Goal: Book appointment/travel/reservation

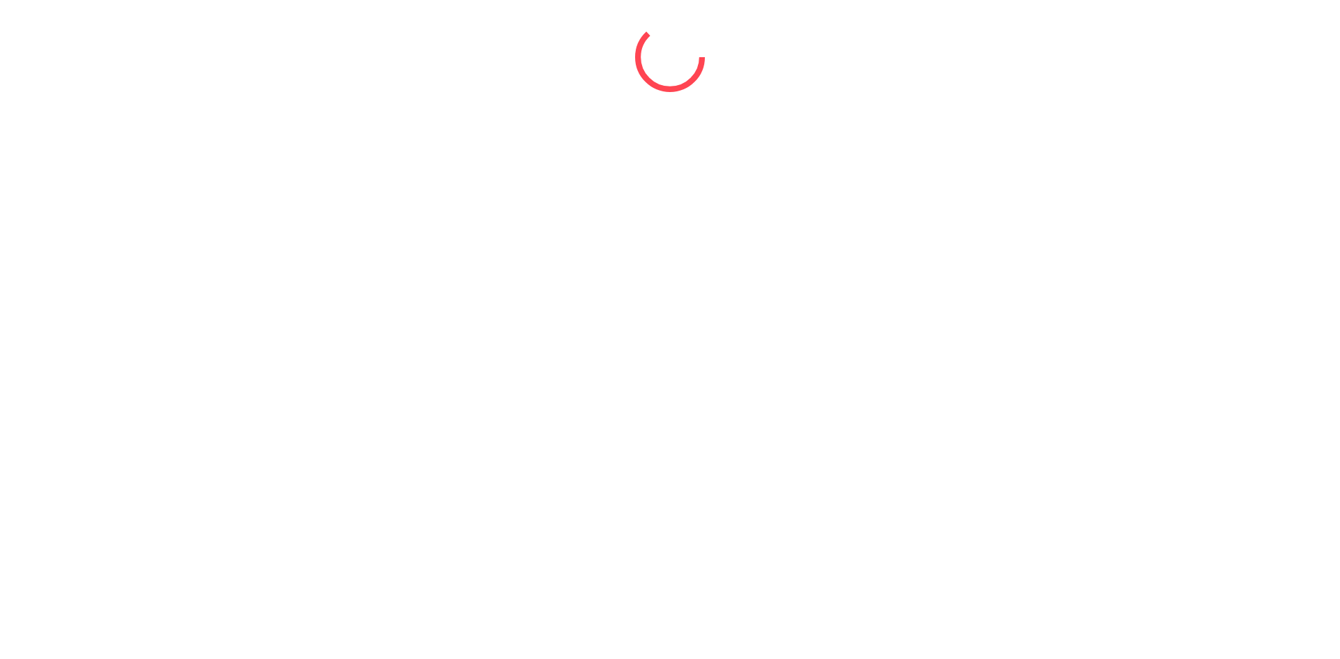
select select "*"
select select "****"
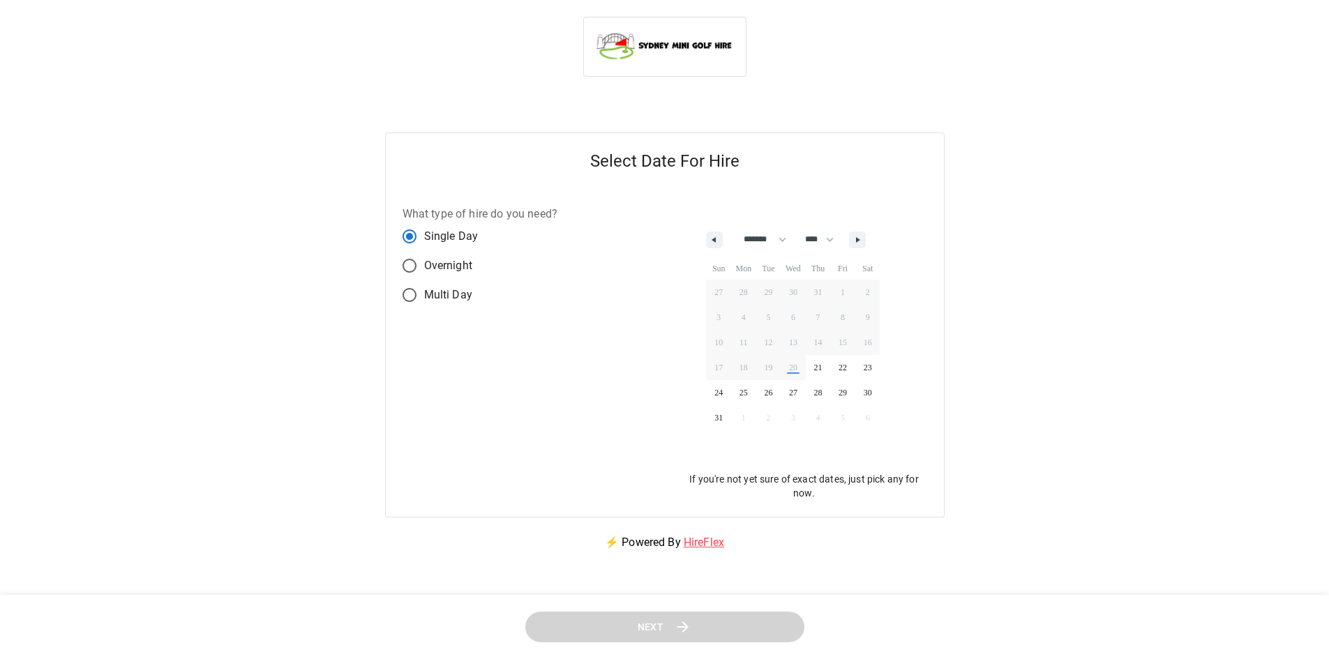
click at [451, 297] on span "Multi Day" at bounding box center [448, 295] width 48 height 17
select select "*"
select select "****"
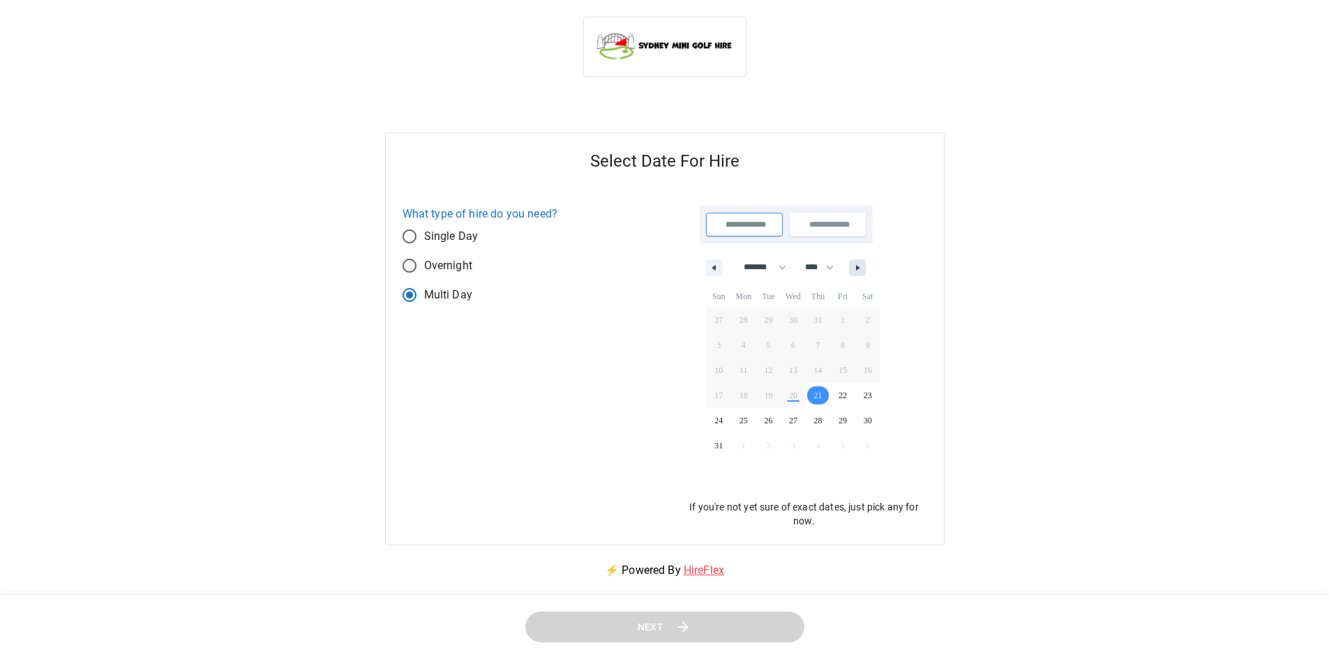
click at [866, 262] on button "button" at bounding box center [857, 268] width 17 height 17
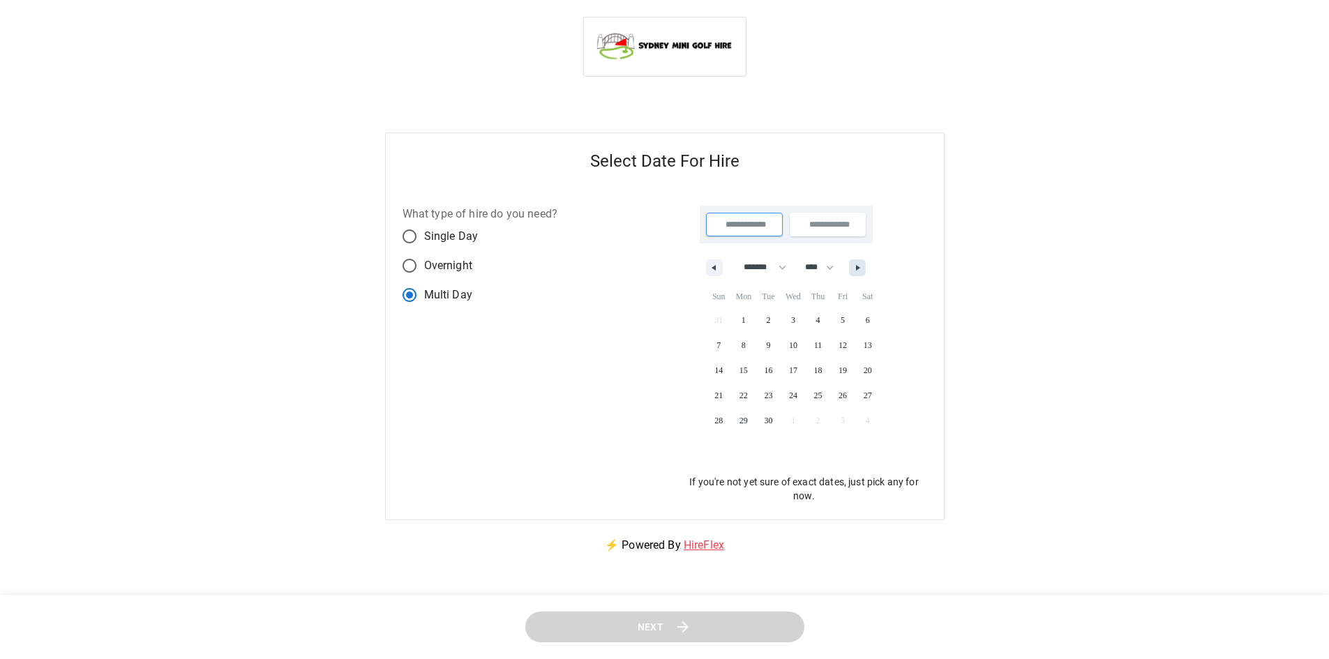
click at [863, 269] on icon "button" at bounding box center [859, 268] width 7 height 6
select select "*"
click at [870, 318] on span "4" at bounding box center [868, 320] width 4 height 25
type input "**********"
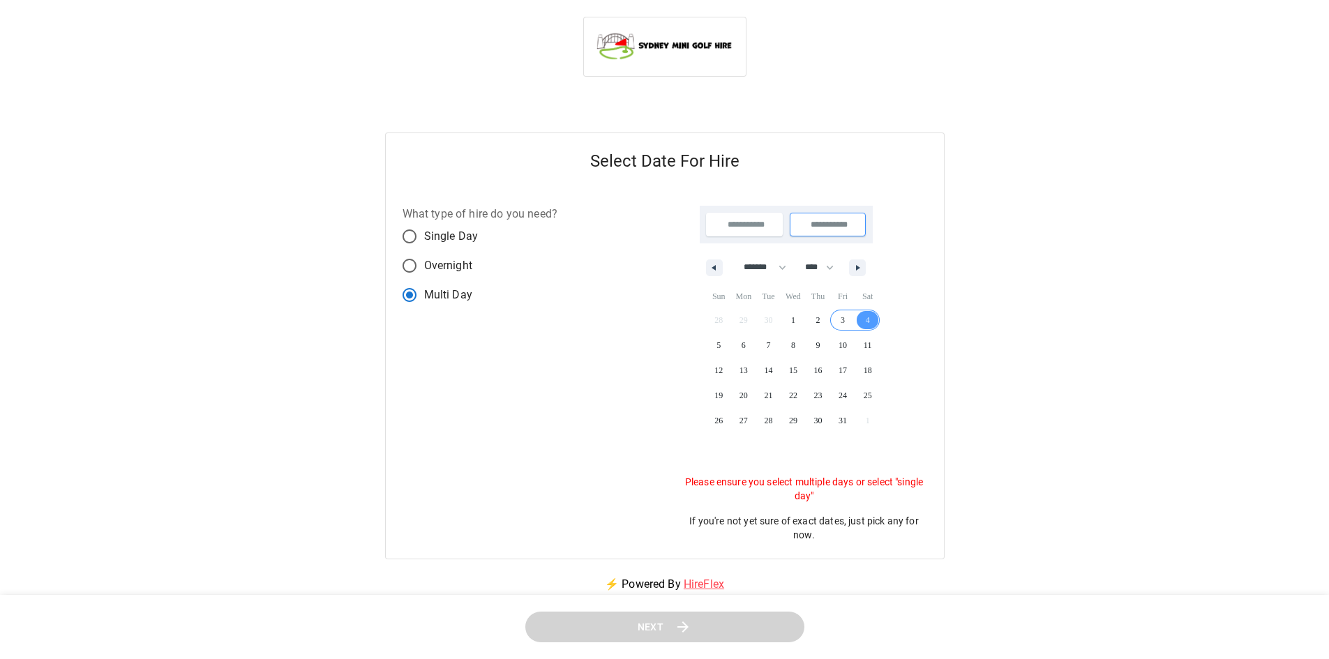
click at [854, 317] on span "3" at bounding box center [842, 320] width 25 height 18
type input "**********"
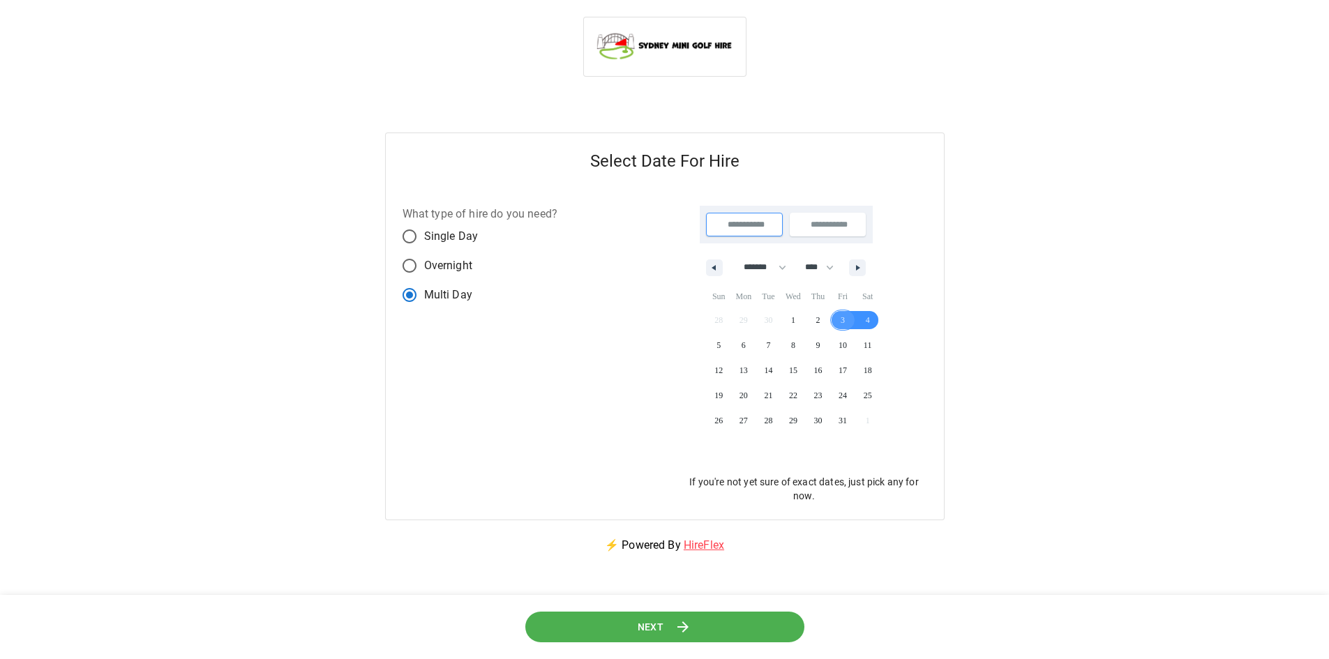
click at [845, 322] on span "3" at bounding box center [843, 320] width 4 height 25
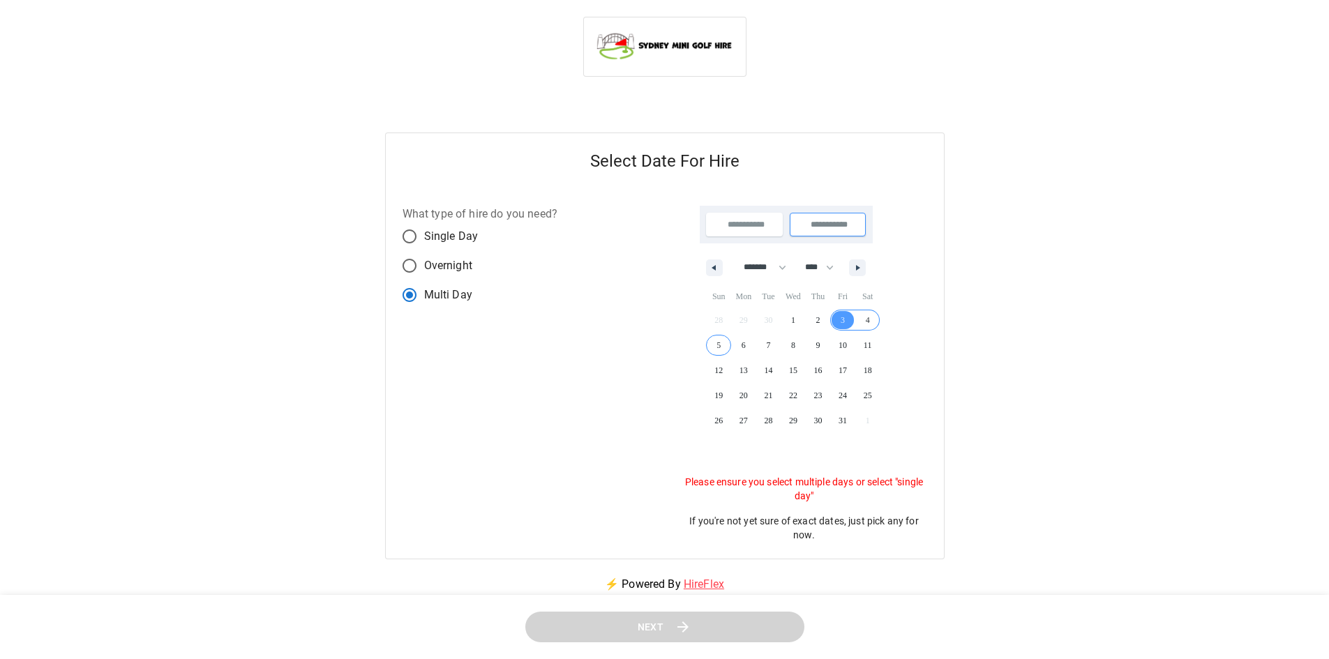
click at [722, 343] on span "5" at bounding box center [718, 345] width 25 height 18
type input "**********"
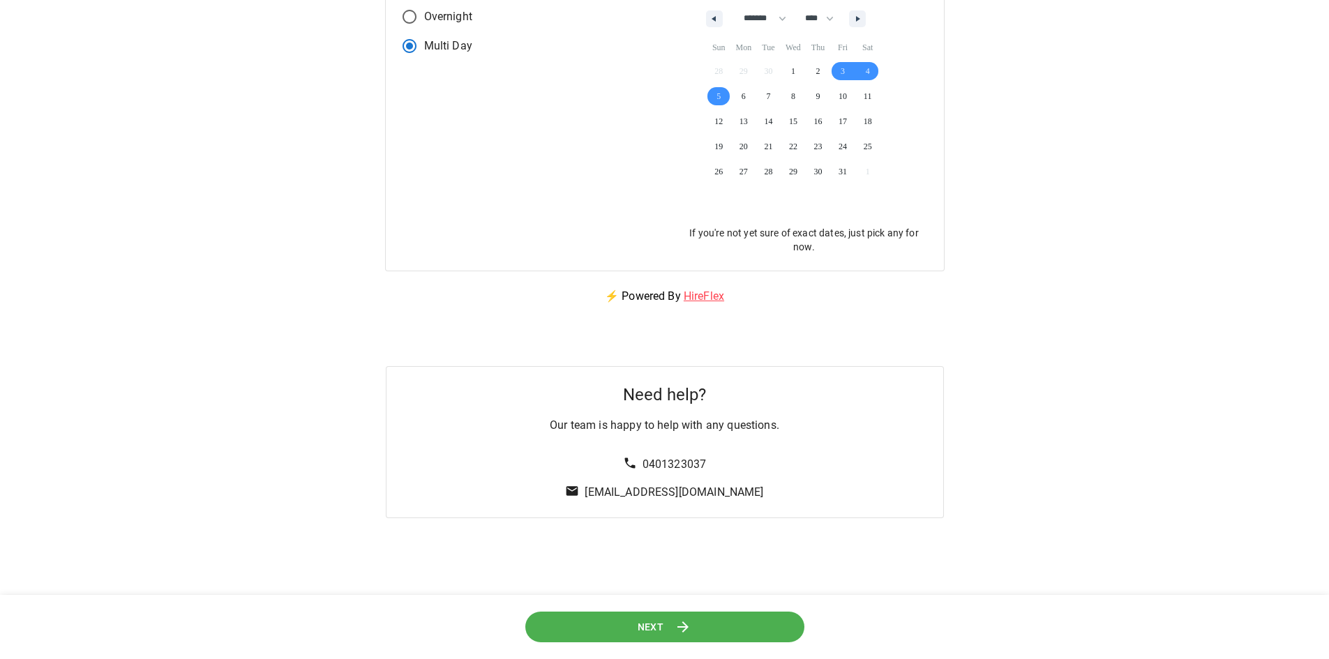
scroll to position [279, 0]
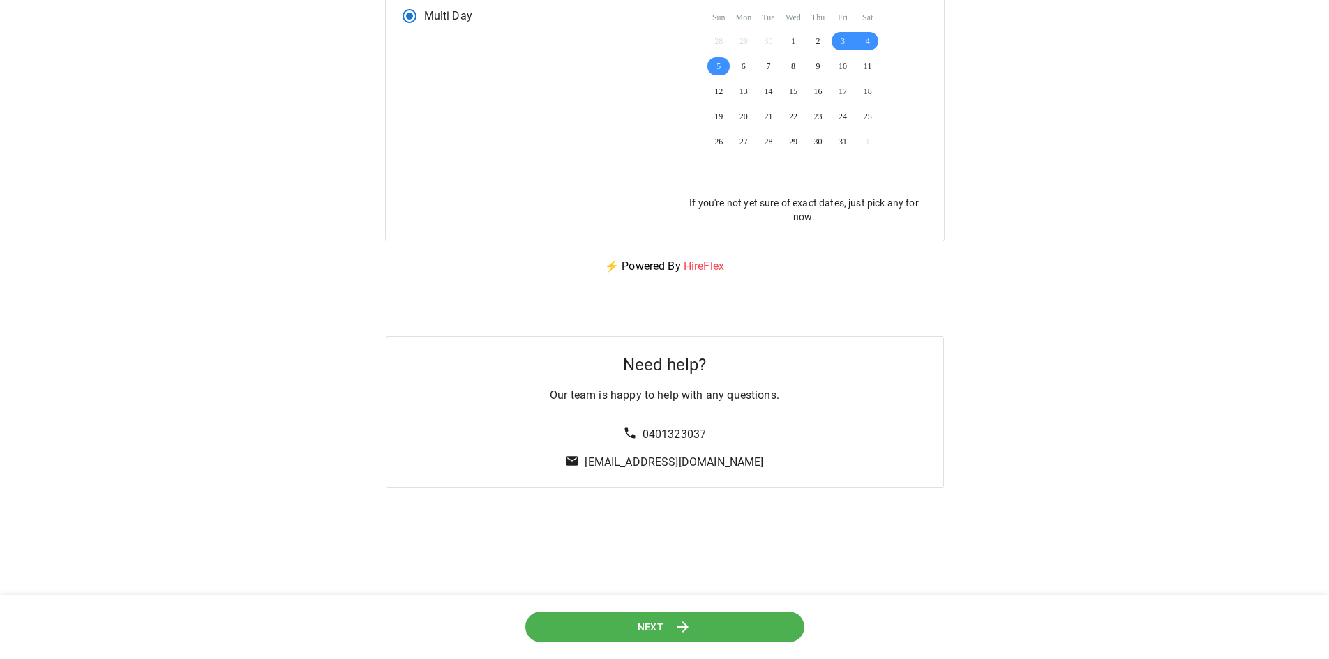
click at [682, 621] on icon at bounding box center [683, 627] width 17 height 17
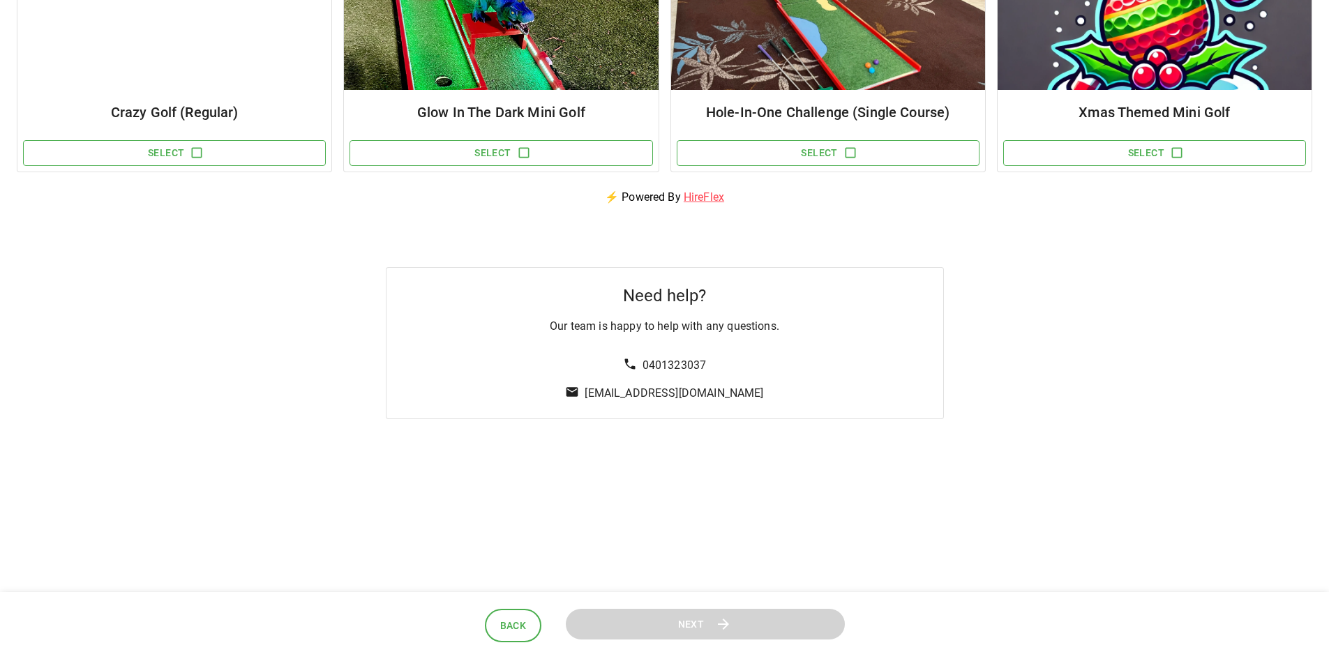
scroll to position [0, 0]
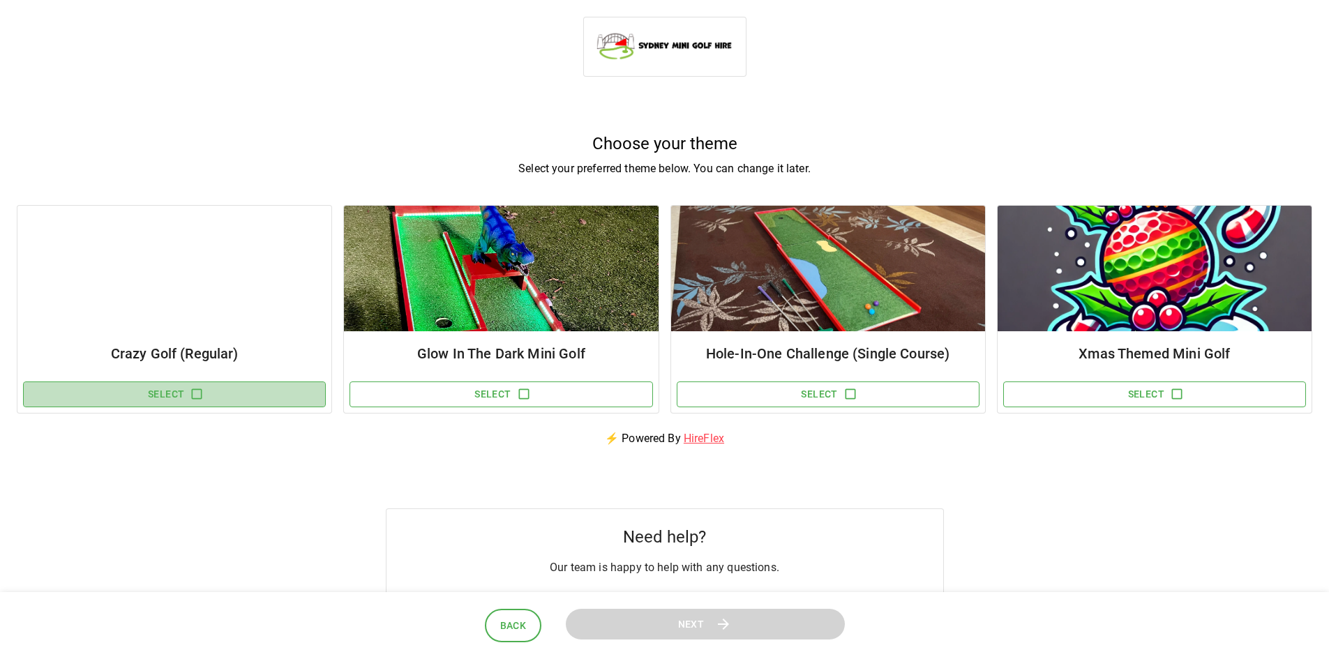
click at [176, 396] on button "Select" at bounding box center [174, 395] width 303 height 26
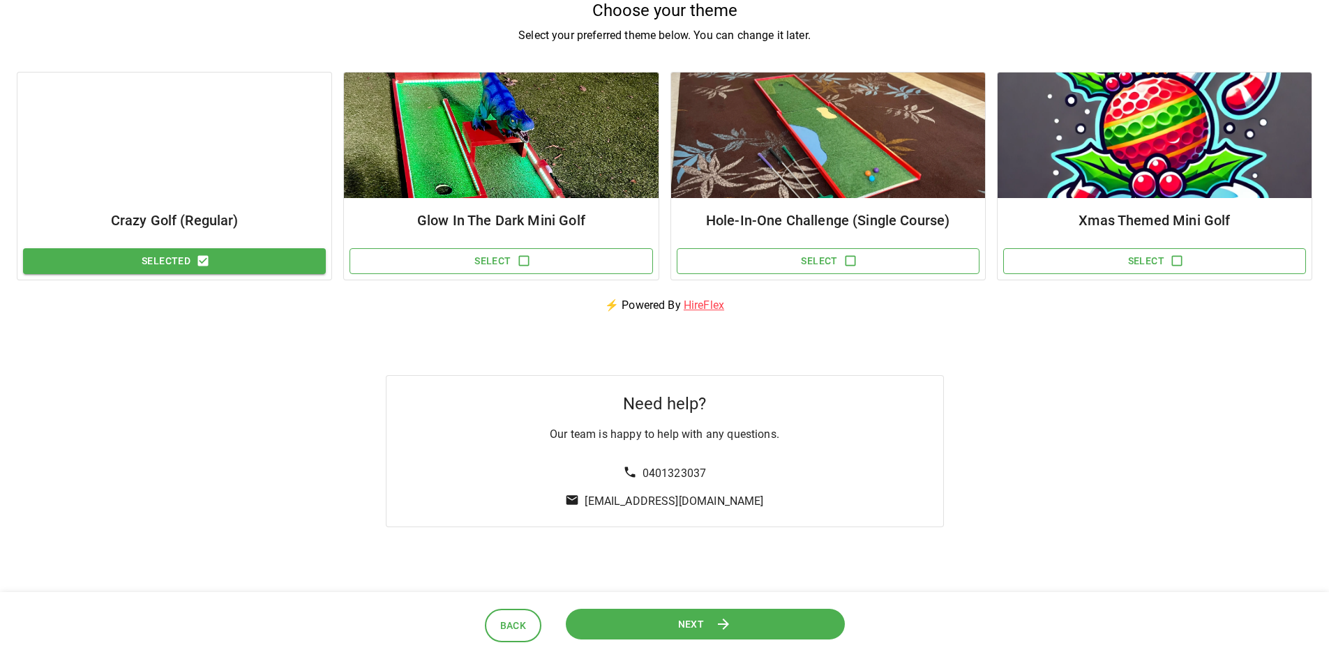
scroll to position [241, 0]
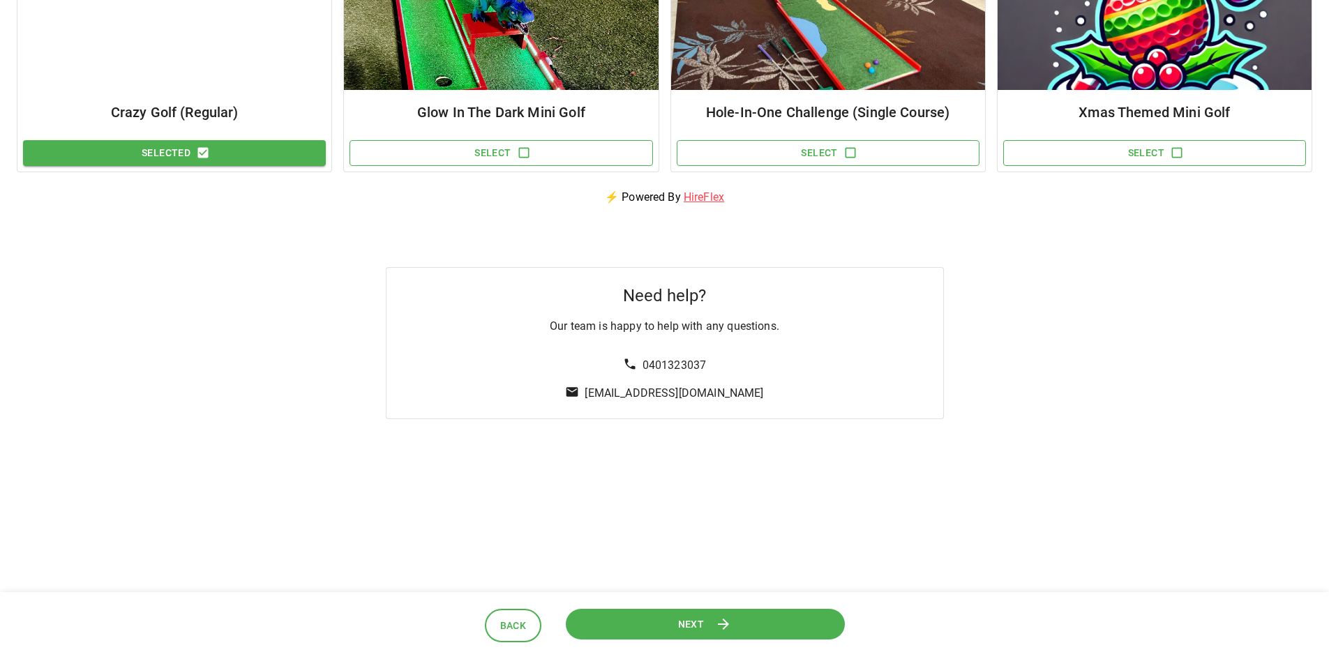
click at [710, 633] on button "Next" at bounding box center [704, 624] width 279 height 31
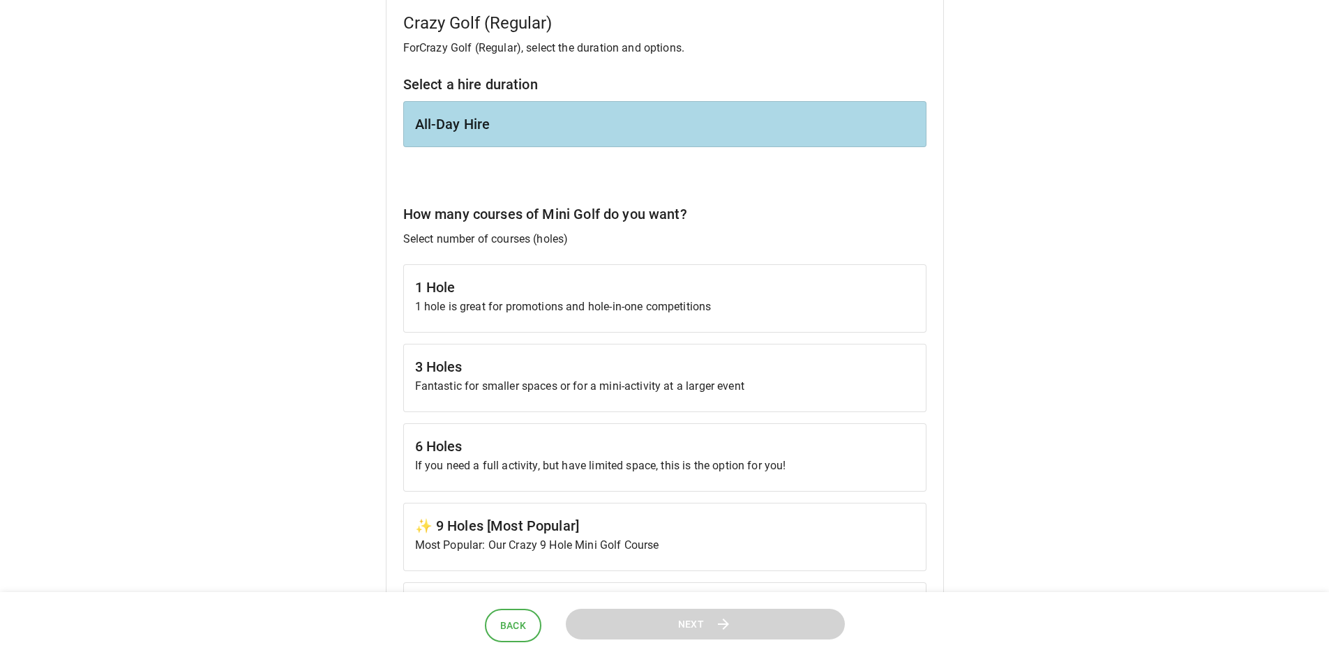
scroll to position [140, 0]
click at [494, 389] on p "Fantastic for smaller spaces or for a mini-activity at a larger event" at bounding box center [665, 385] width 500 height 17
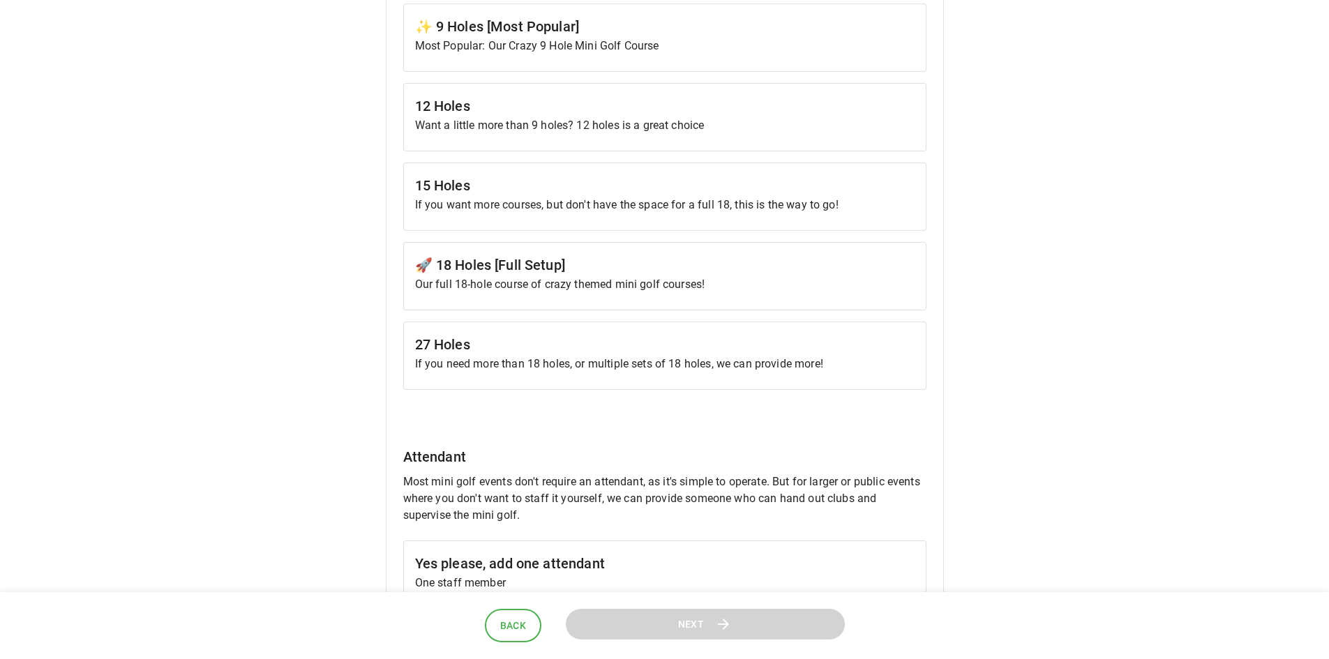
scroll to position [977, 0]
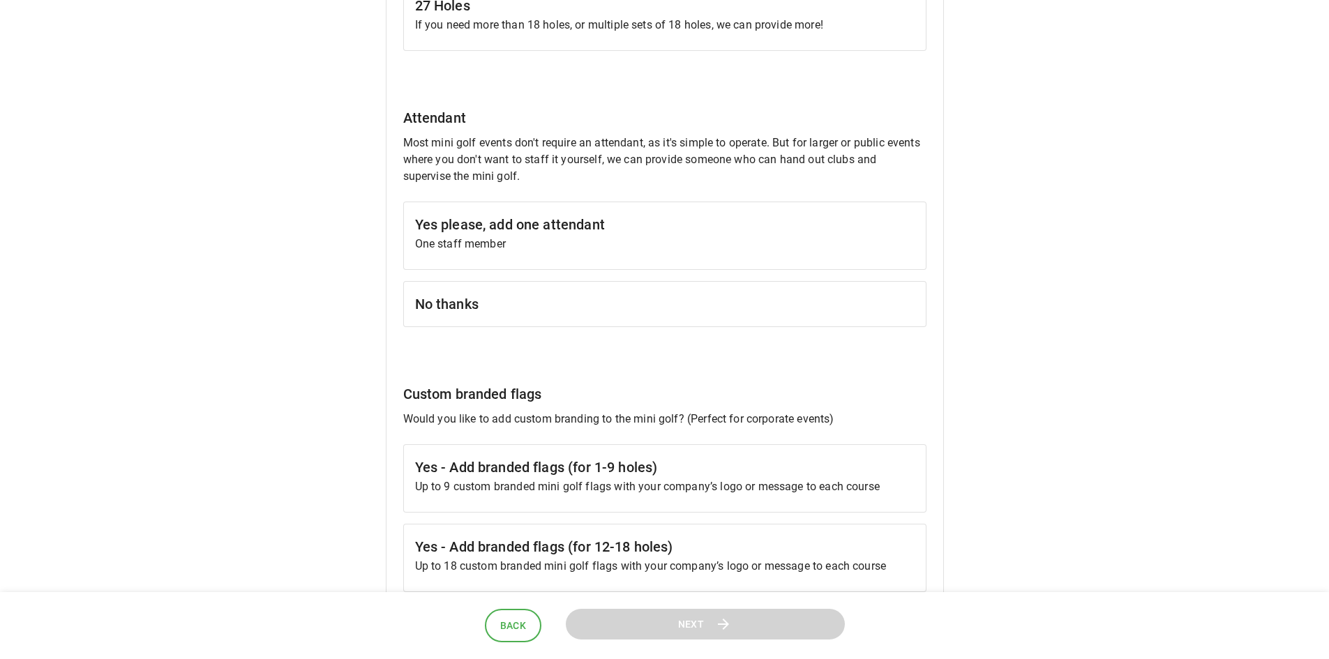
click at [537, 304] on h6 "No thanks" at bounding box center [665, 304] width 500 height 22
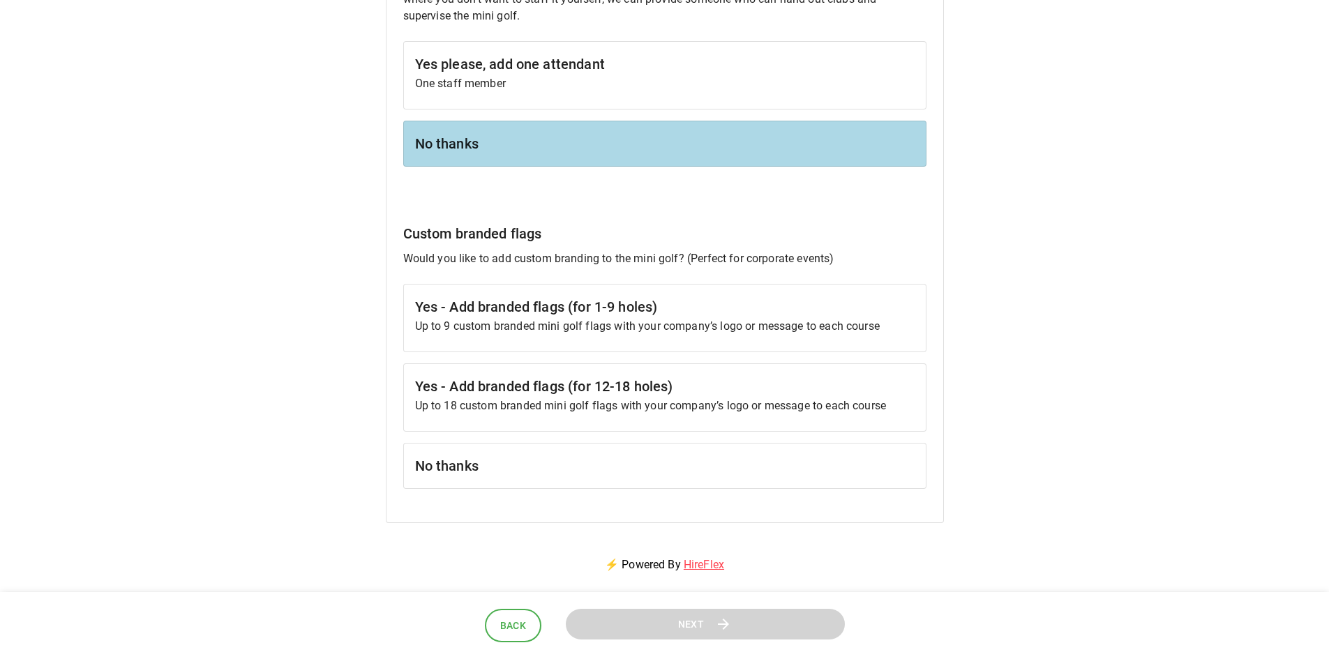
scroll to position [1256, 0]
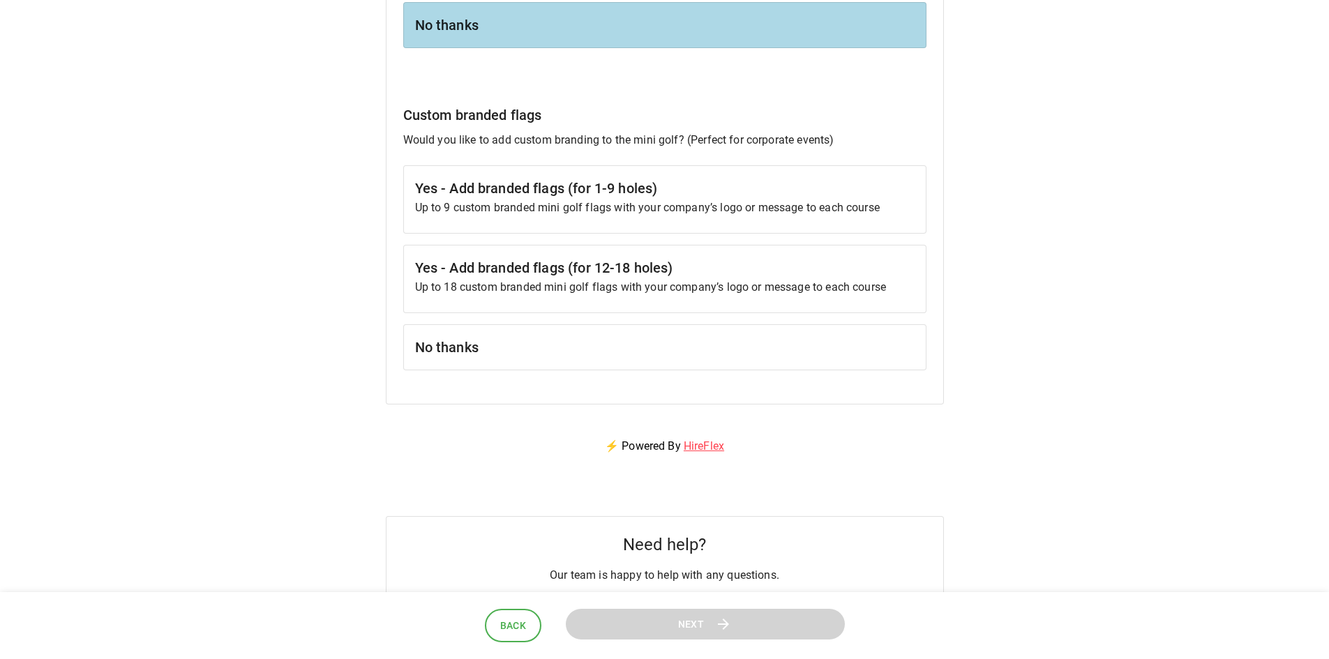
click at [554, 333] on div "No thanks" at bounding box center [664, 347] width 523 height 46
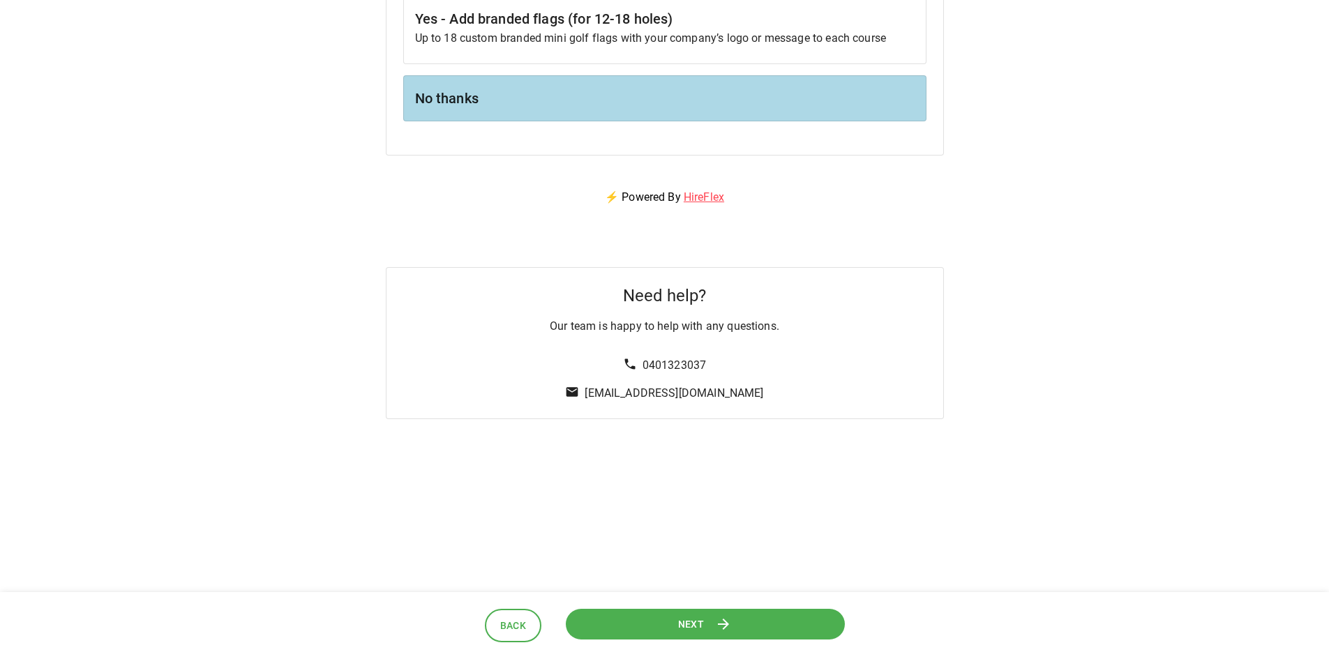
click at [789, 621] on button "Next" at bounding box center [704, 624] width 279 height 31
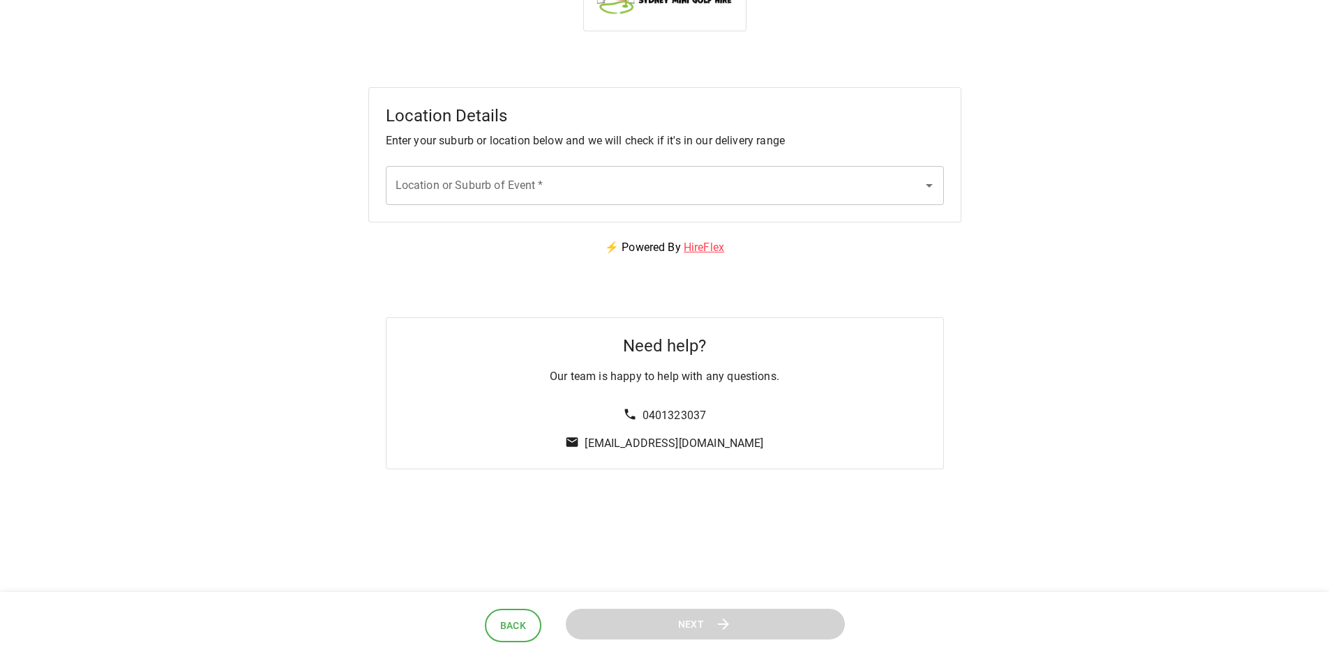
scroll to position [0, 0]
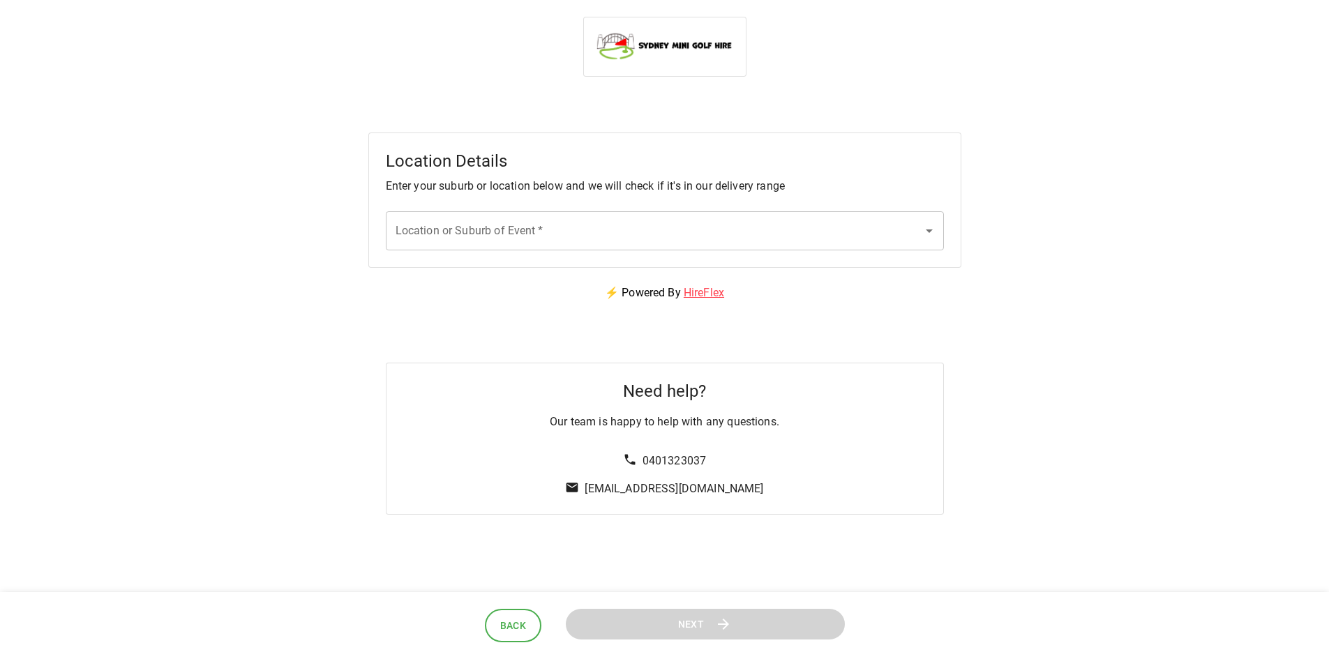
click at [552, 255] on div "Location Details Enter your suburb or location below and we will check if it's …" at bounding box center [664, 200] width 593 height 135
click at [545, 242] on input "Location or Suburb of Event   *" at bounding box center [654, 231] width 525 height 27
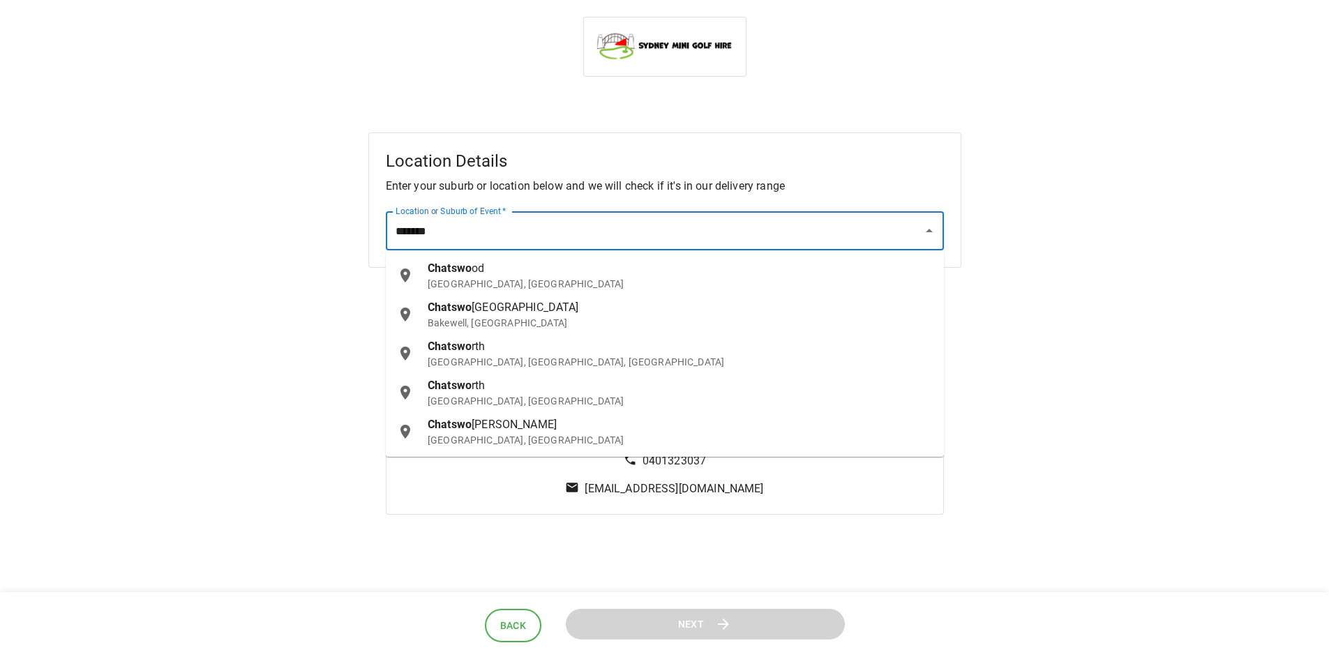
click at [493, 278] on p "[GEOGRAPHIC_DATA], [GEOGRAPHIC_DATA]" at bounding box center [680, 284] width 505 height 14
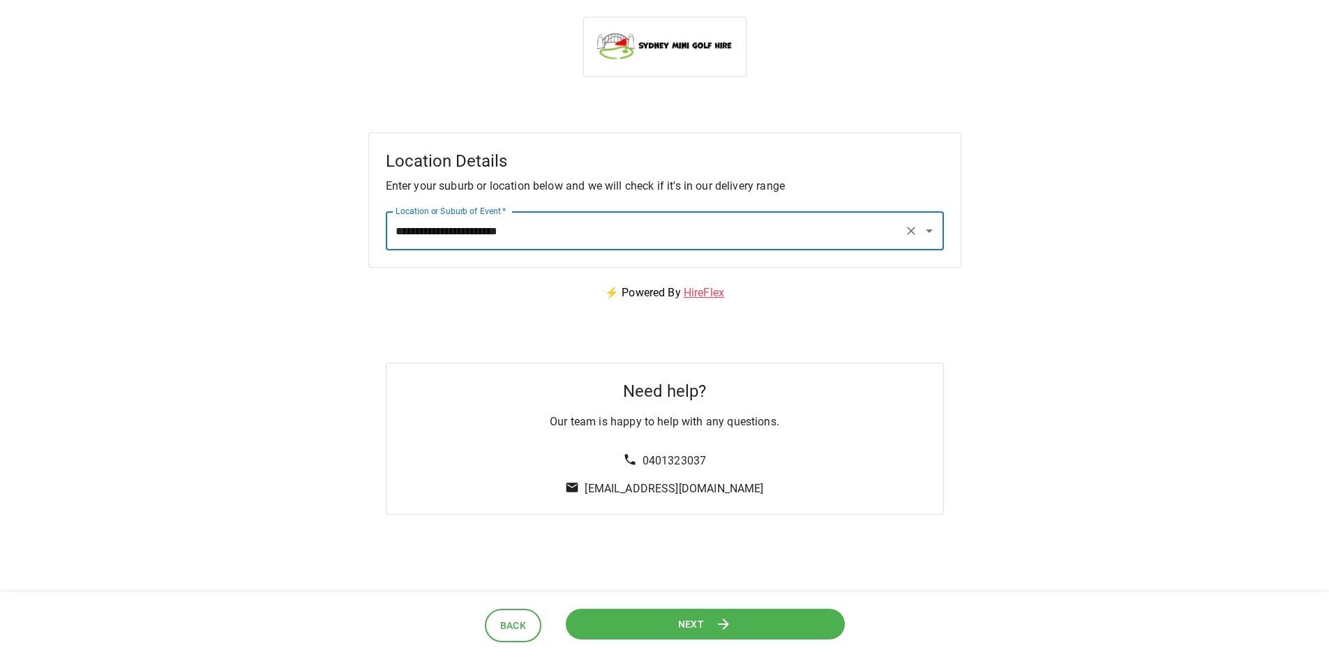
type input "**********"
click at [753, 618] on button "Next" at bounding box center [704, 624] width 279 height 31
